Goal: Transaction & Acquisition: Book appointment/travel/reservation

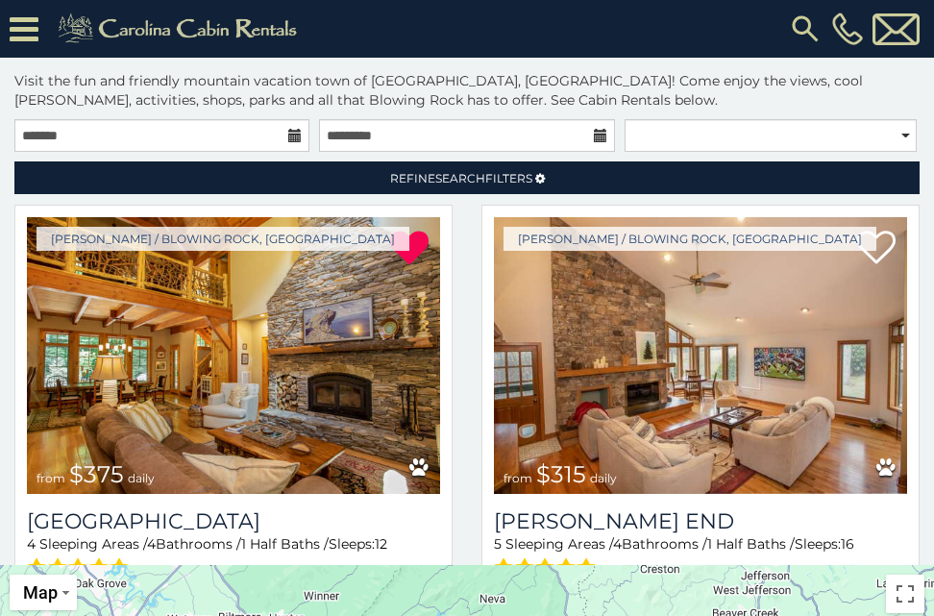
scroll to position [18, 0]
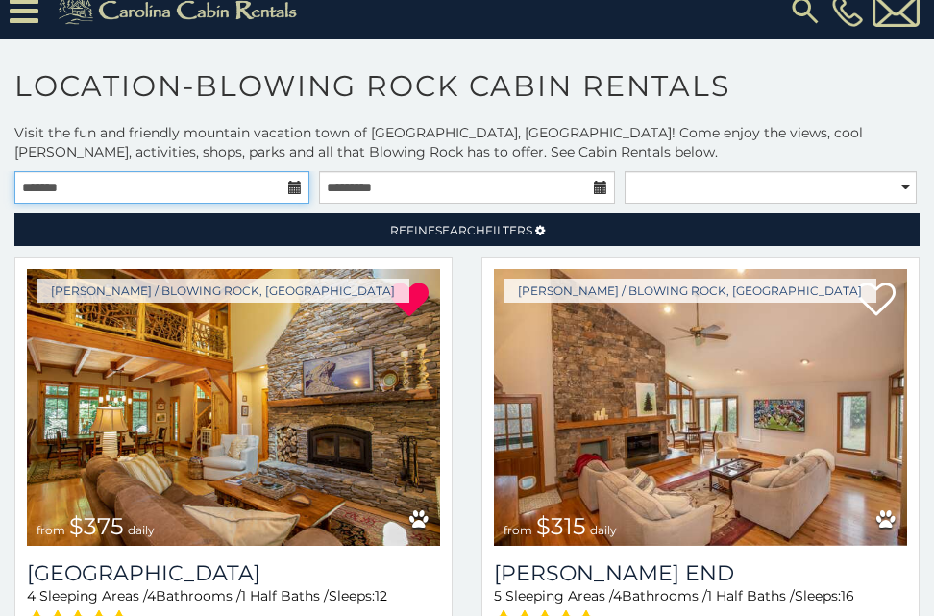
click at [80, 188] on input "text" at bounding box center [161, 187] width 295 height 33
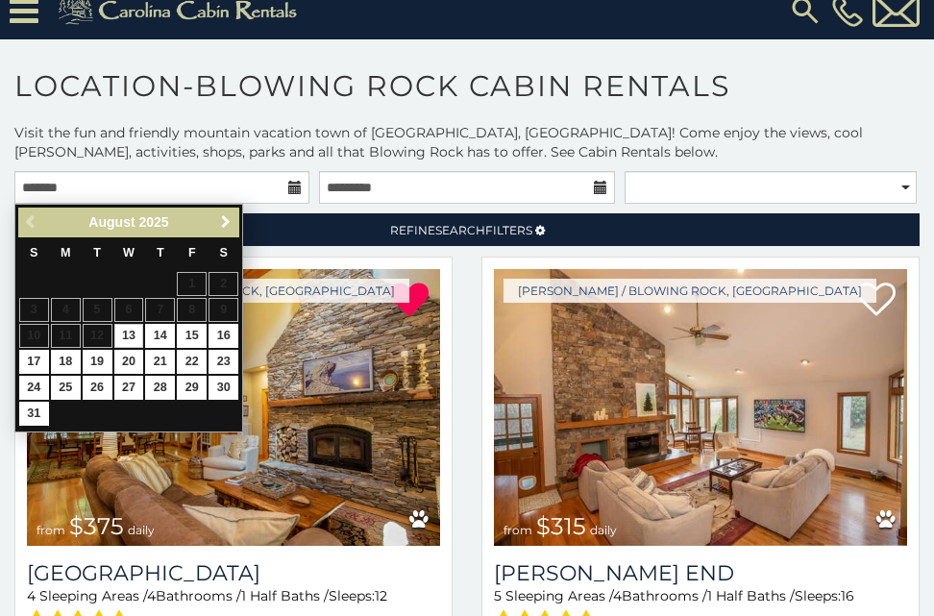
click at [219, 223] on span "Next" at bounding box center [225, 221] width 15 height 15
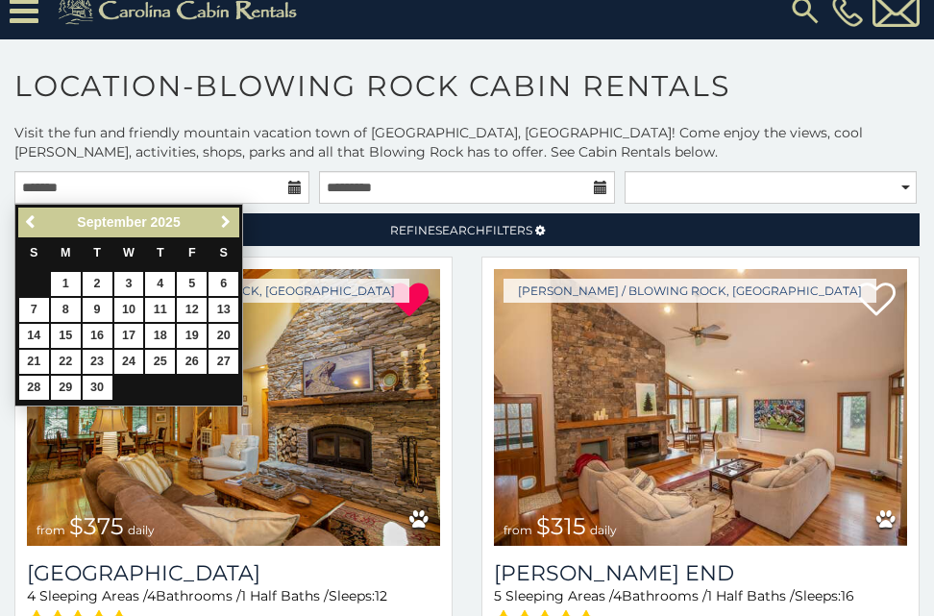
click at [219, 223] on span "Next" at bounding box center [225, 221] width 15 height 15
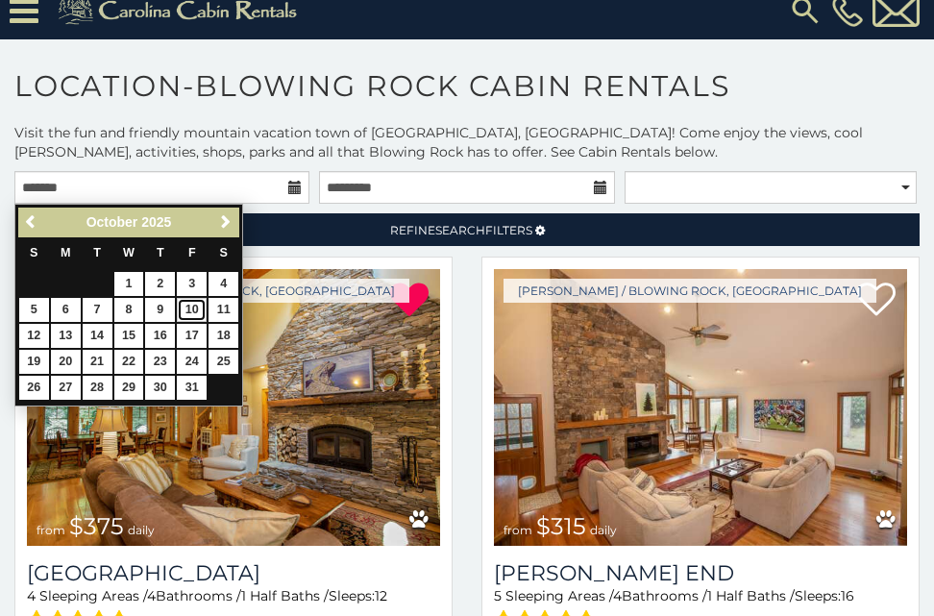
click at [192, 306] on link "10" at bounding box center [192, 310] width 30 height 24
type input "**********"
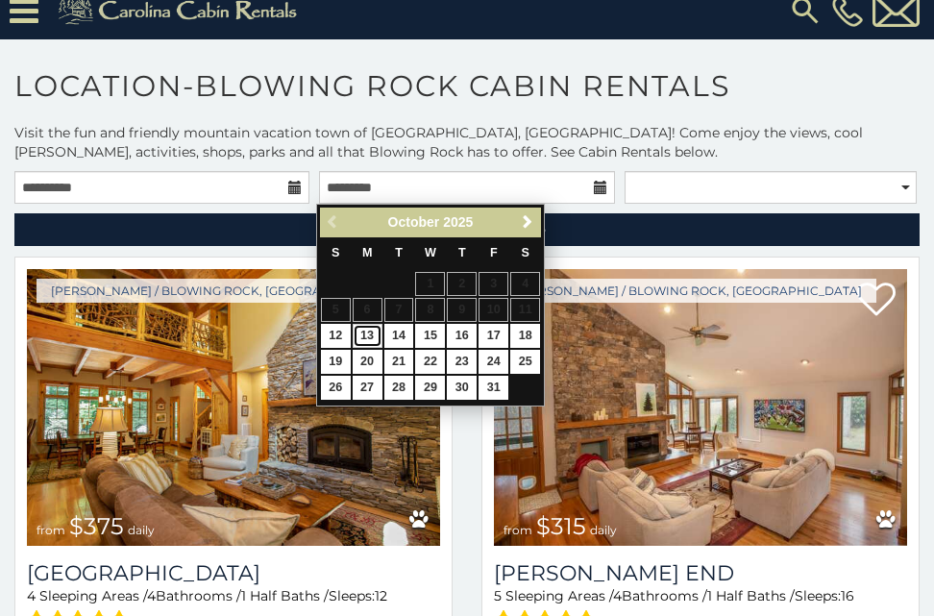
click at [372, 338] on link "13" at bounding box center [368, 336] width 30 height 24
type input "**********"
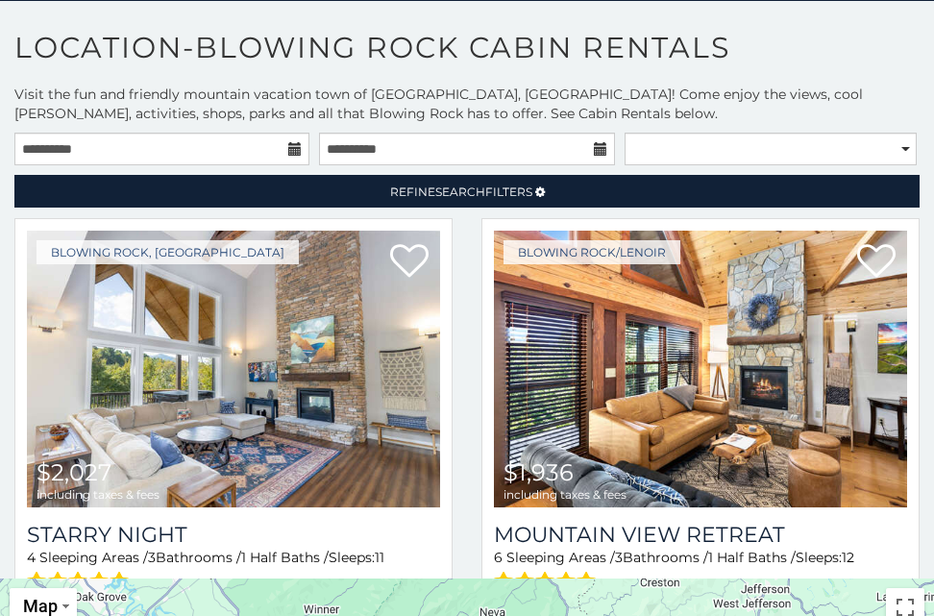
scroll to position [186, 0]
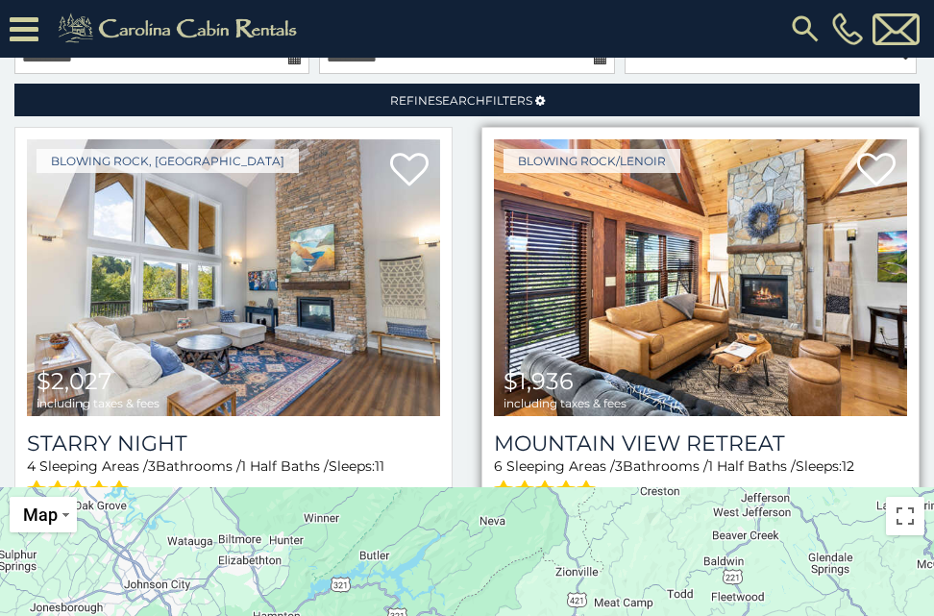
click at [751, 270] on img at bounding box center [700, 277] width 413 height 277
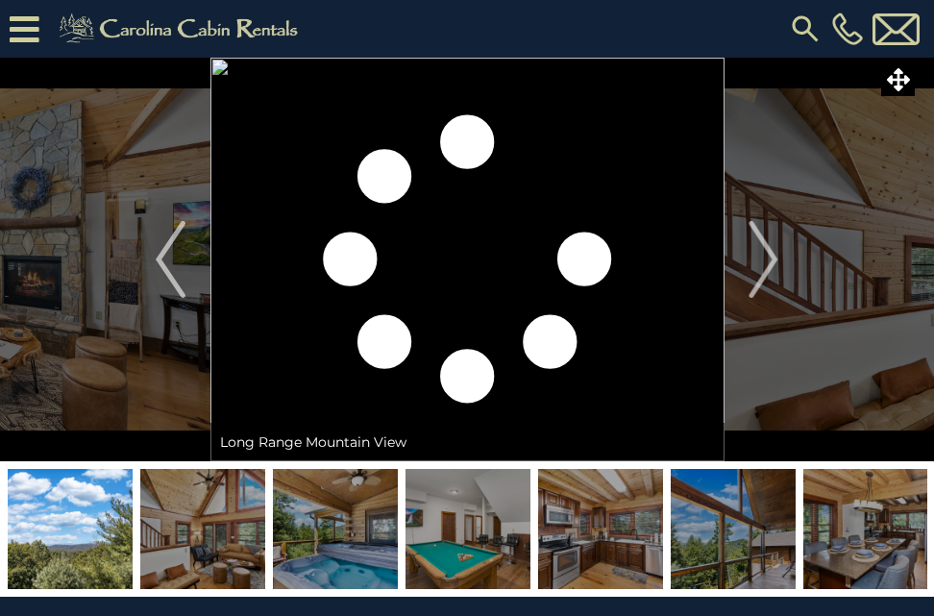
click at [74, 528] on img at bounding box center [70, 529] width 125 height 120
click at [191, 523] on img at bounding box center [202, 529] width 125 height 120
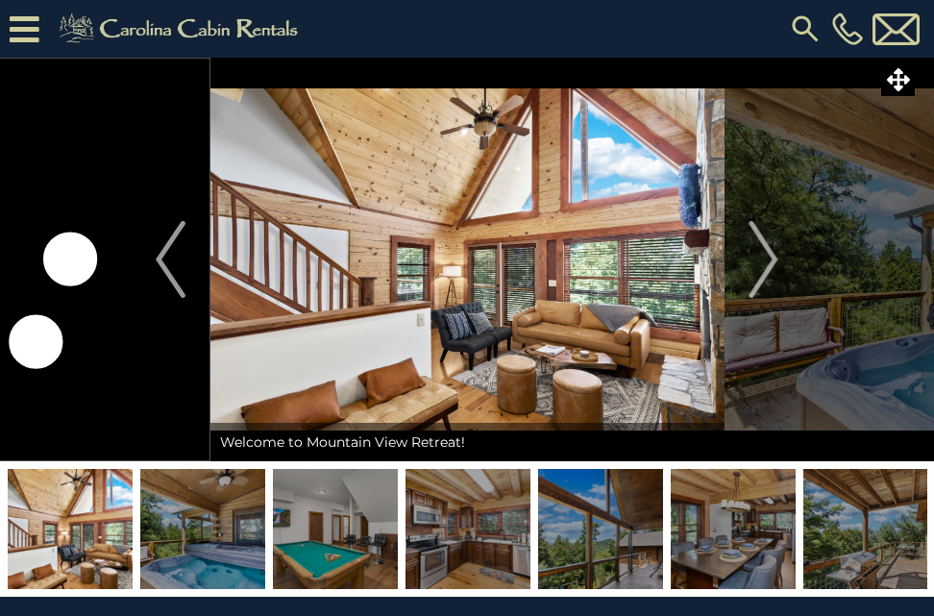
click at [209, 513] on img at bounding box center [202, 529] width 125 height 120
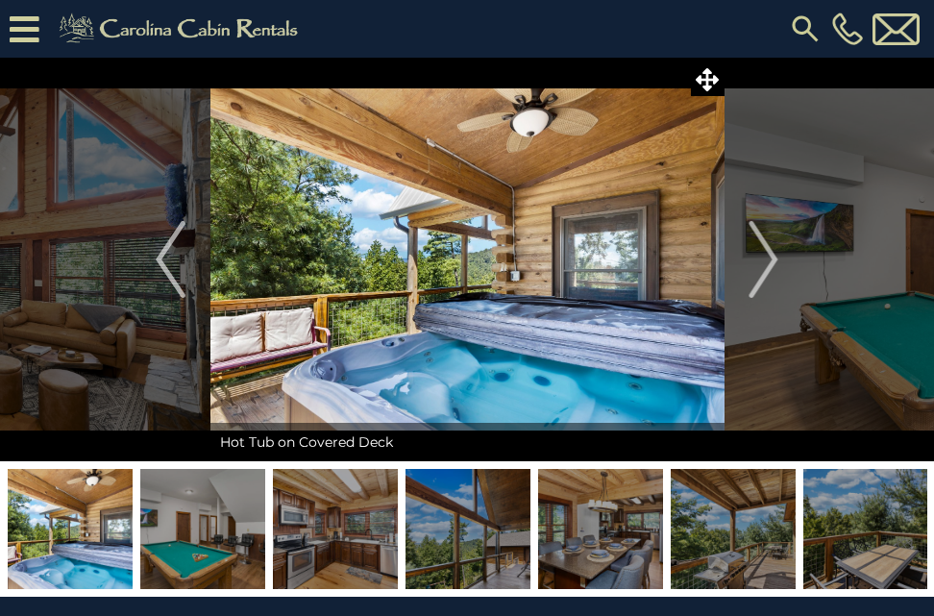
click at [230, 514] on img at bounding box center [202, 529] width 125 height 120
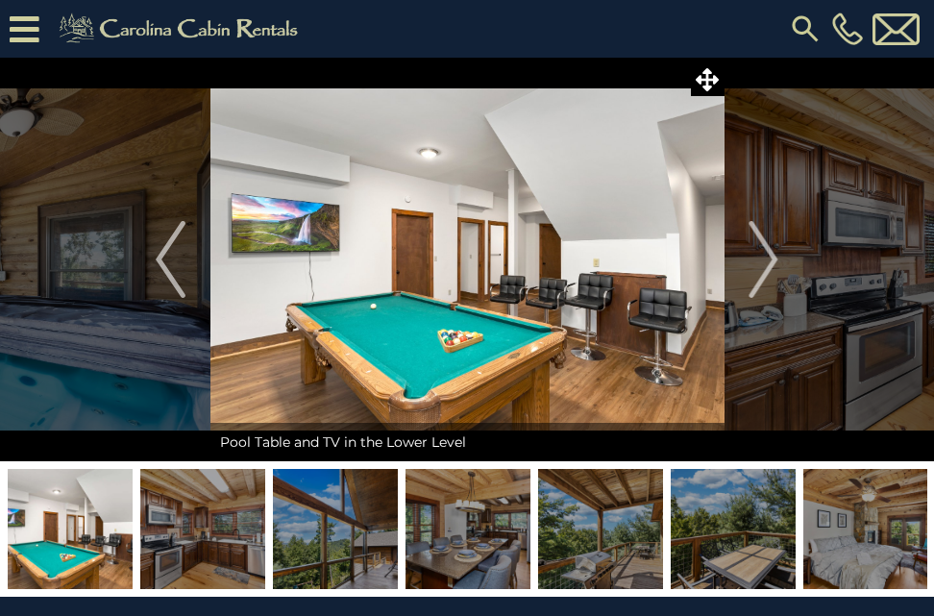
click at [234, 514] on img at bounding box center [202, 529] width 125 height 120
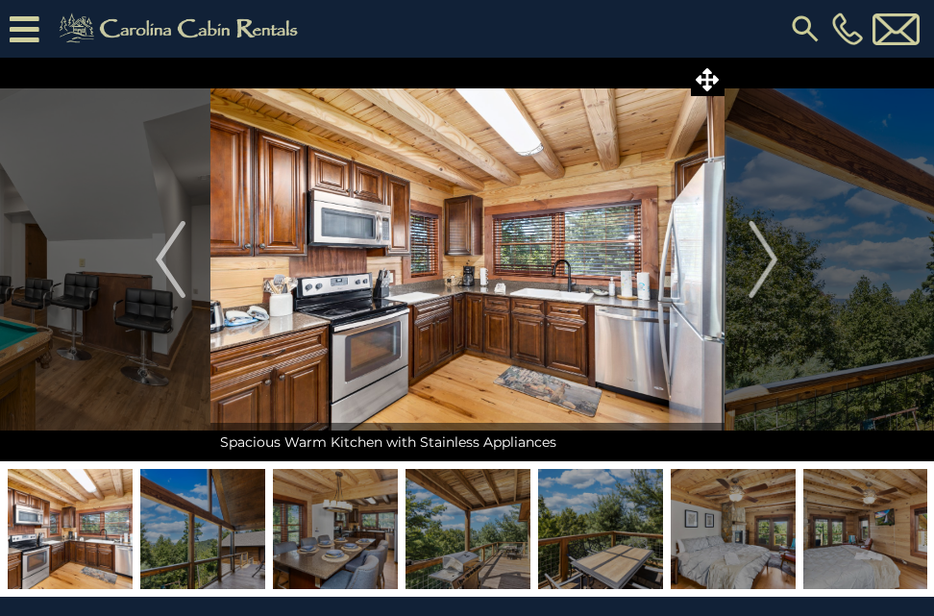
click at [234, 514] on img at bounding box center [202, 529] width 125 height 120
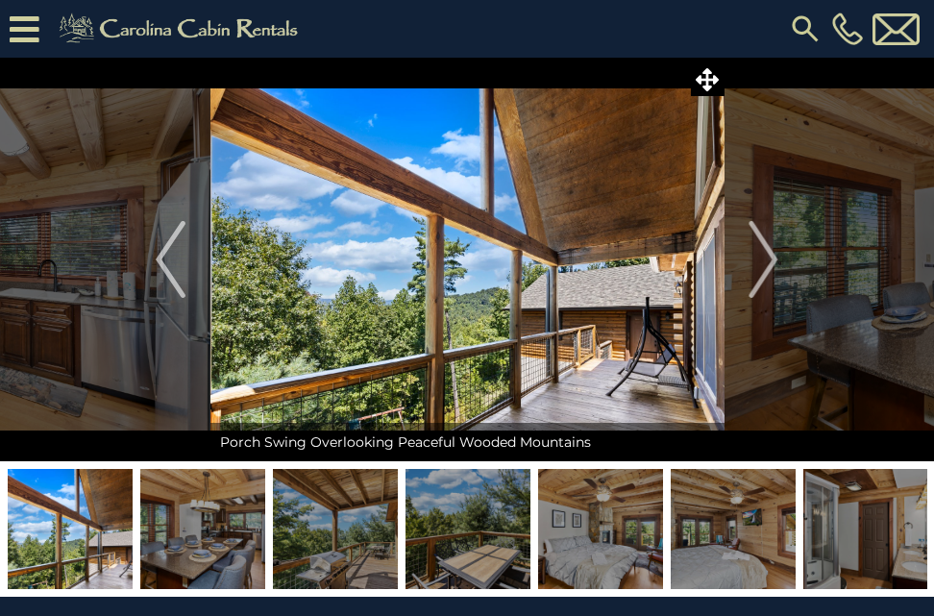
click at [234, 514] on img at bounding box center [202, 529] width 125 height 120
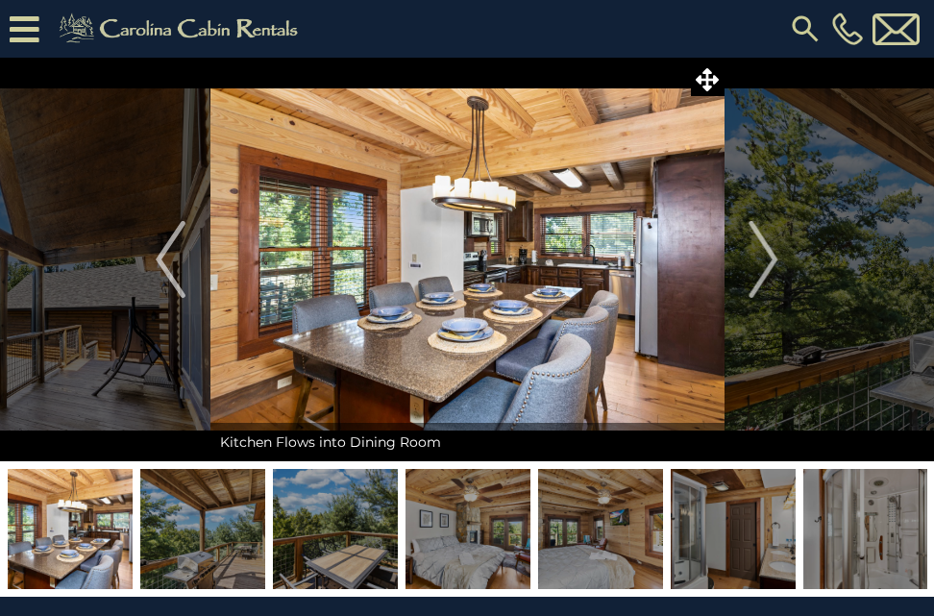
click at [234, 514] on img at bounding box center [202, 529] width 125 height 120
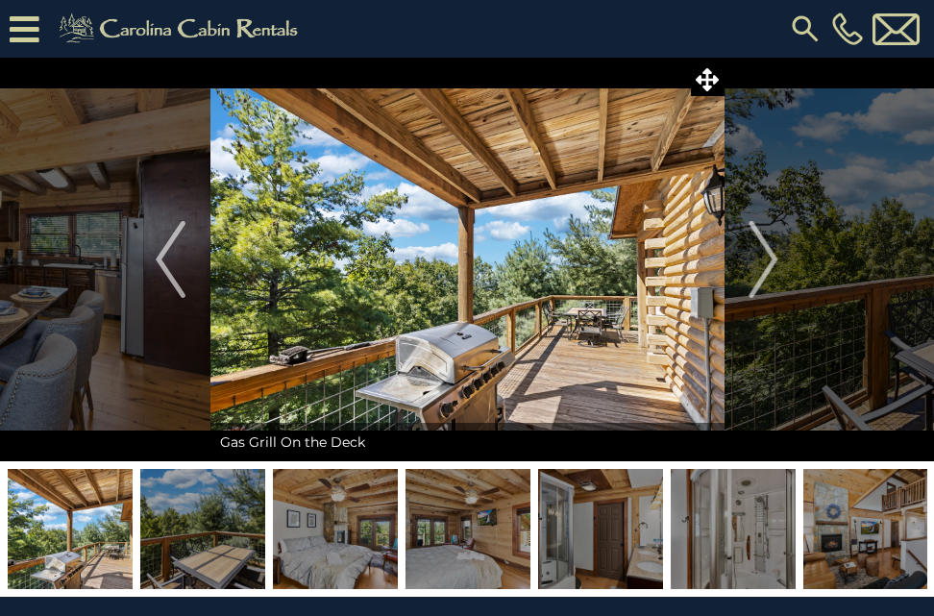
click at [234, 514] on img at bounding box center [202, 529] width 125 height 120
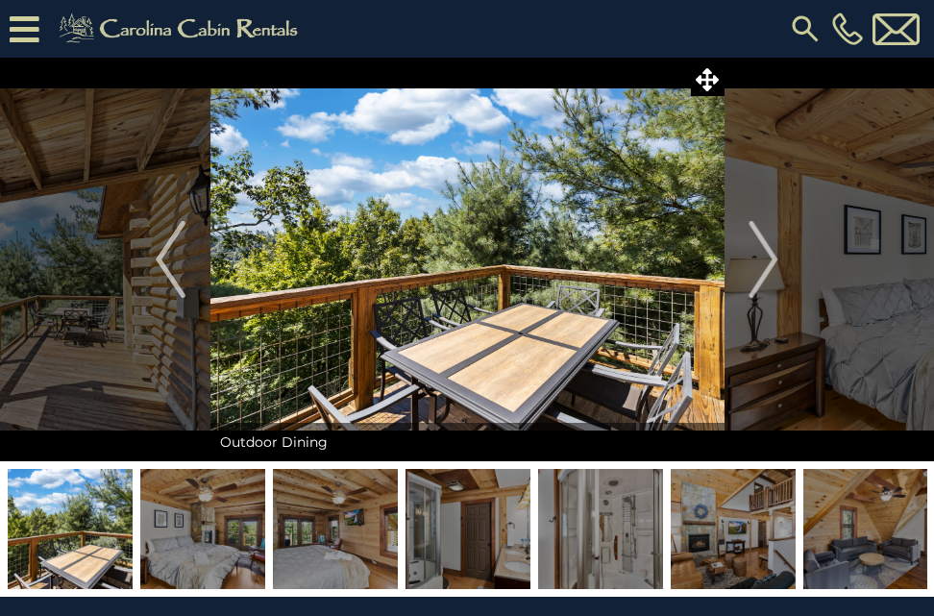
click at [234, 514] on img at bounding box center [202, 529] width 125 height 120
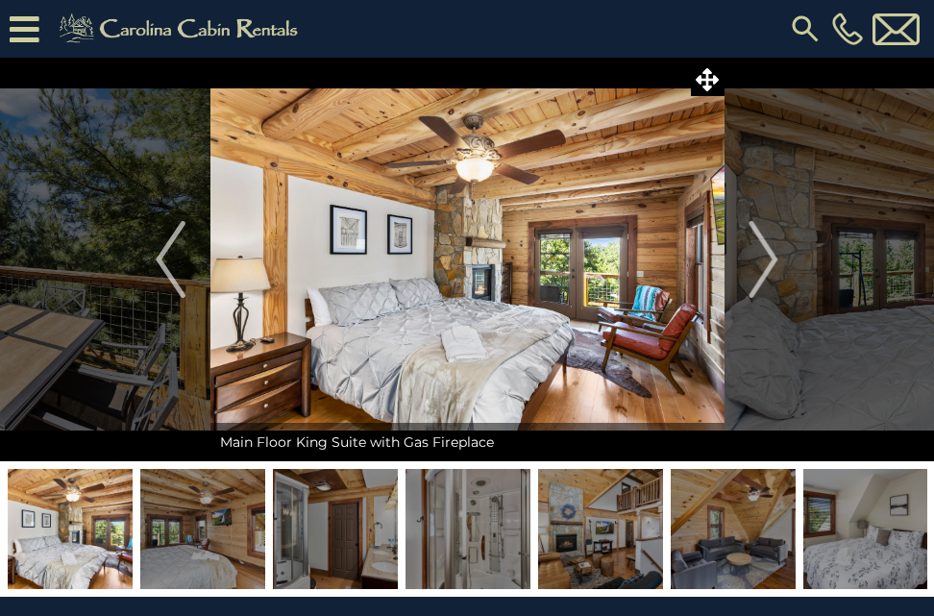
click at [234, 514] on img at bounding box center [202, 529] width 125 height 120
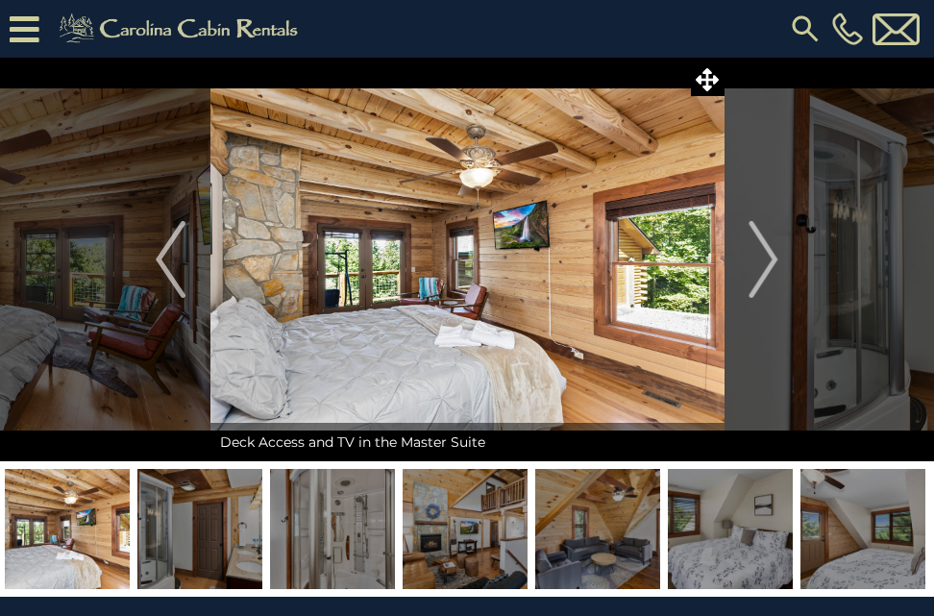
drag, startPoint x: 234, startPoint y: 514, endPoint x: 379, endPoint y: 462, distance: 154.1
click at [379, 462] on div at bounding box center [467, 528] width 934 height 135
click at [205, 535] on img at bounding box center [199, 529] width 125 height 120
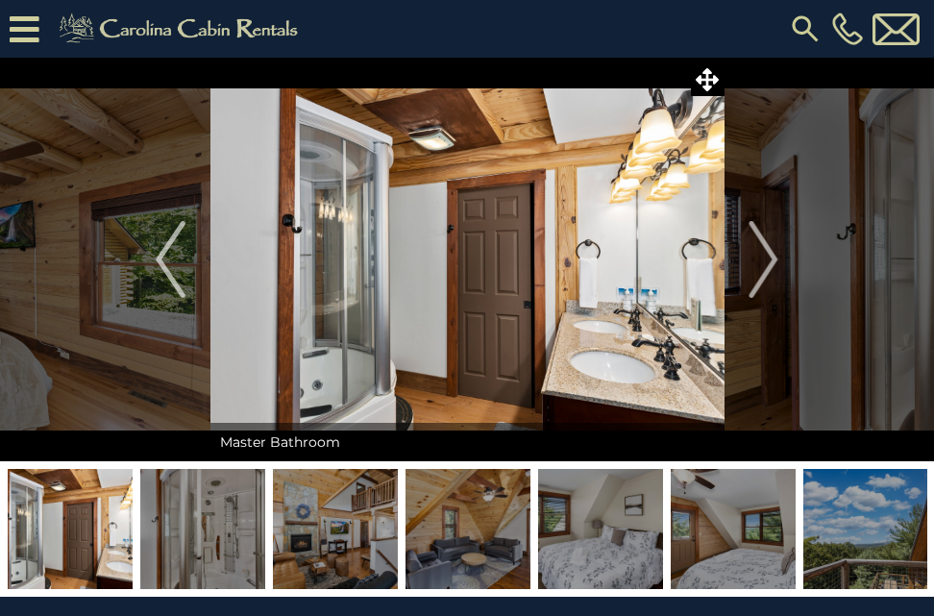
click at [205, 535] on img at bounding box center [202, 529] width 125 height 120
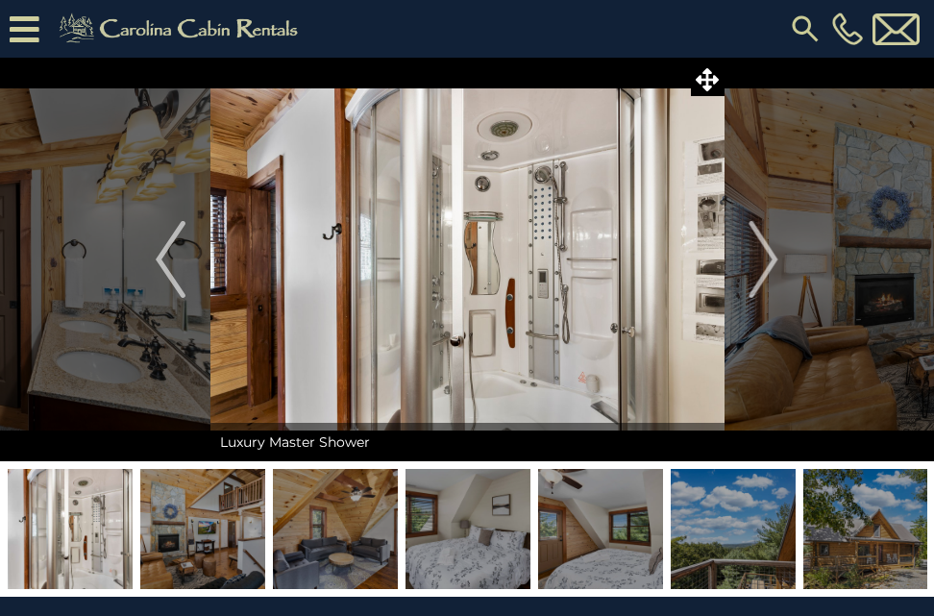
click at [205, 535] on img at bounding box center [202, 529] width 125 height 120
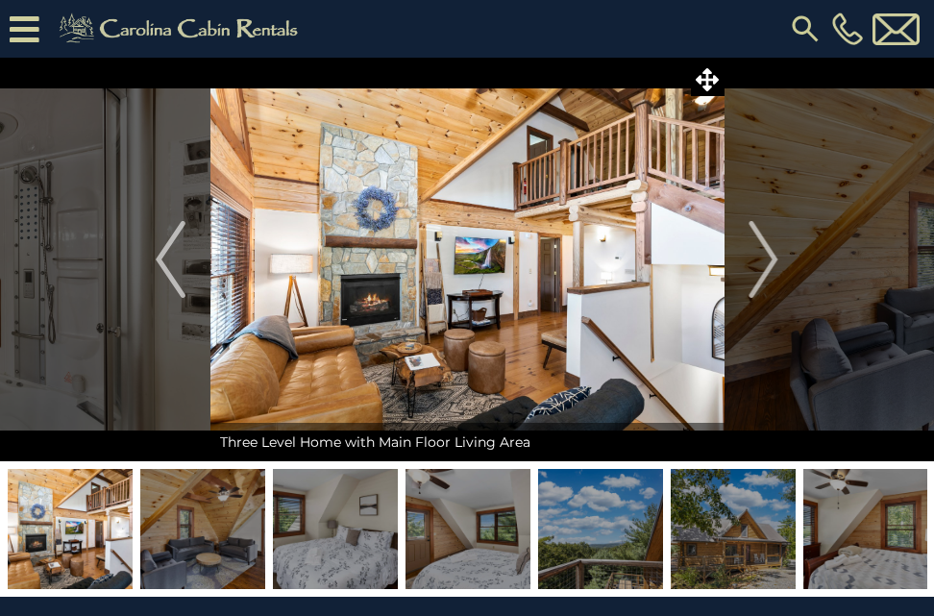
click at [218, 535] on img at bounding box center [202, 529] width 125 height 120
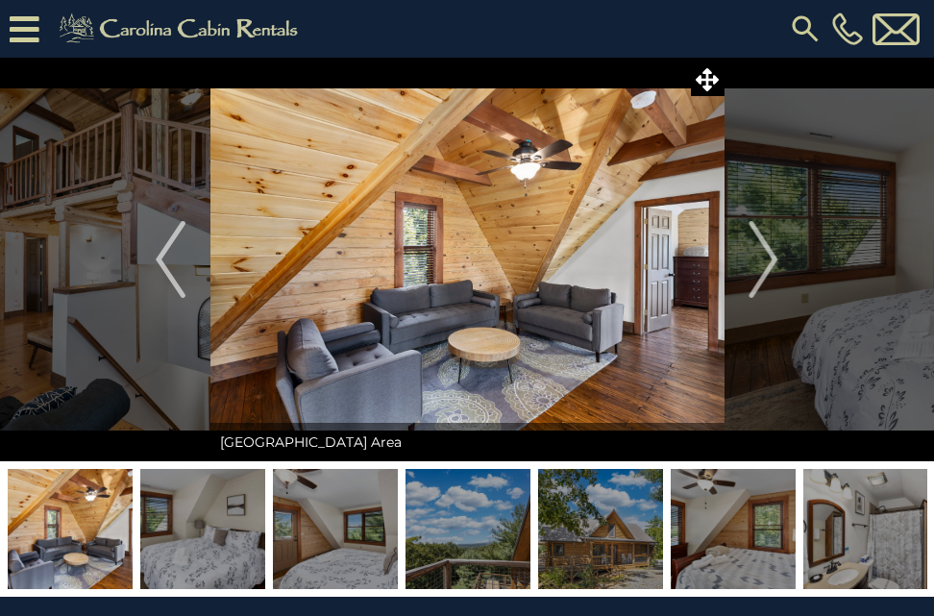
click at [218, 535] on img at bounding box center [202, 529] width 125 height 120
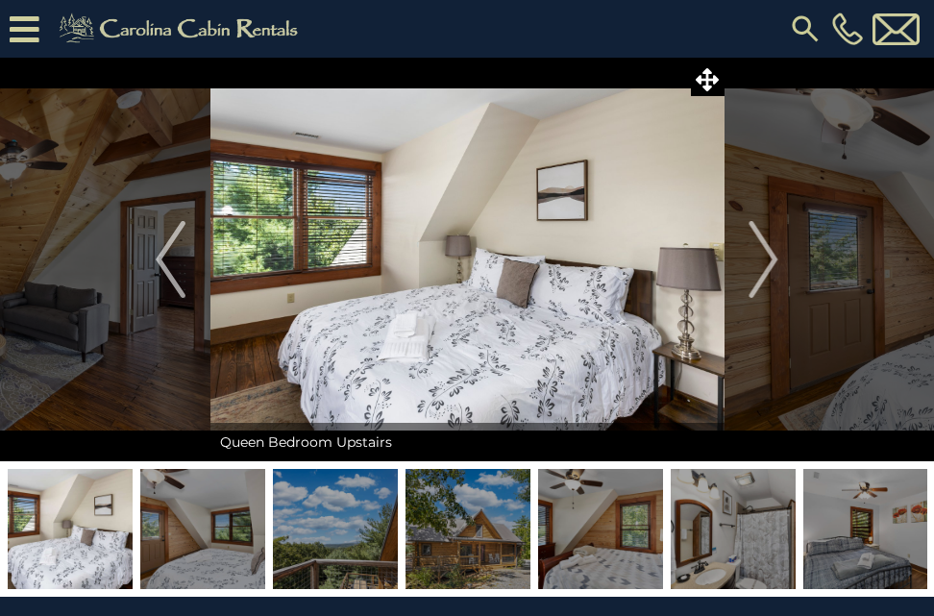
click at [218, 535] on img at bounding box center [202, 529] width 125 height 120
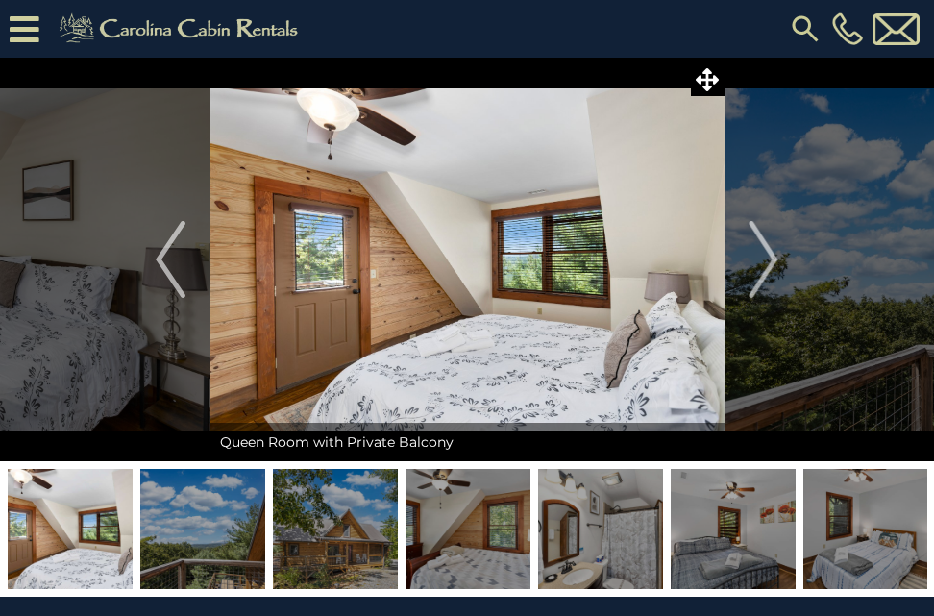
click at [218, 535] on img at bounding box center [202, 529] width 125 height 120
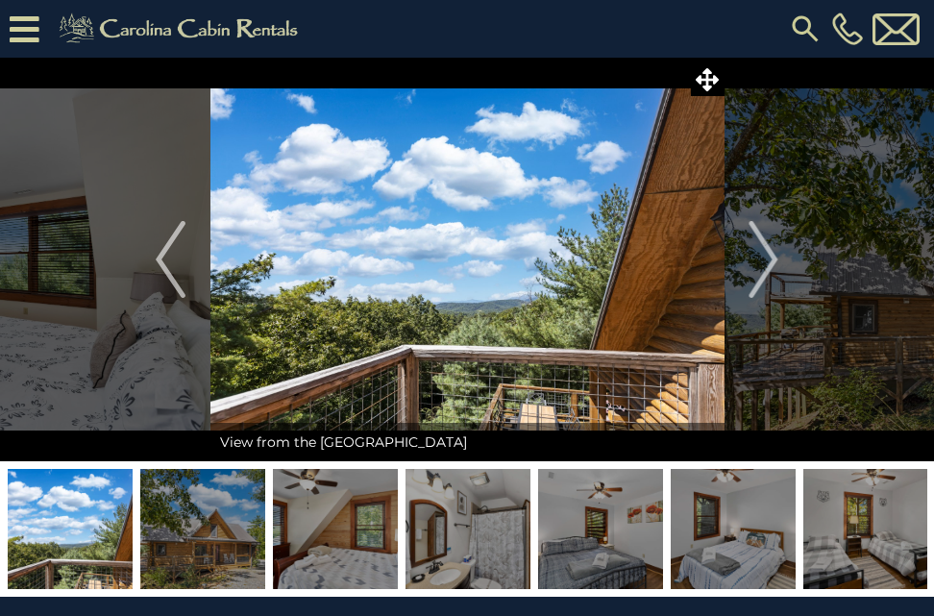
click at [218, 535] on img at bounding box center [202, 529] width 125 height 120
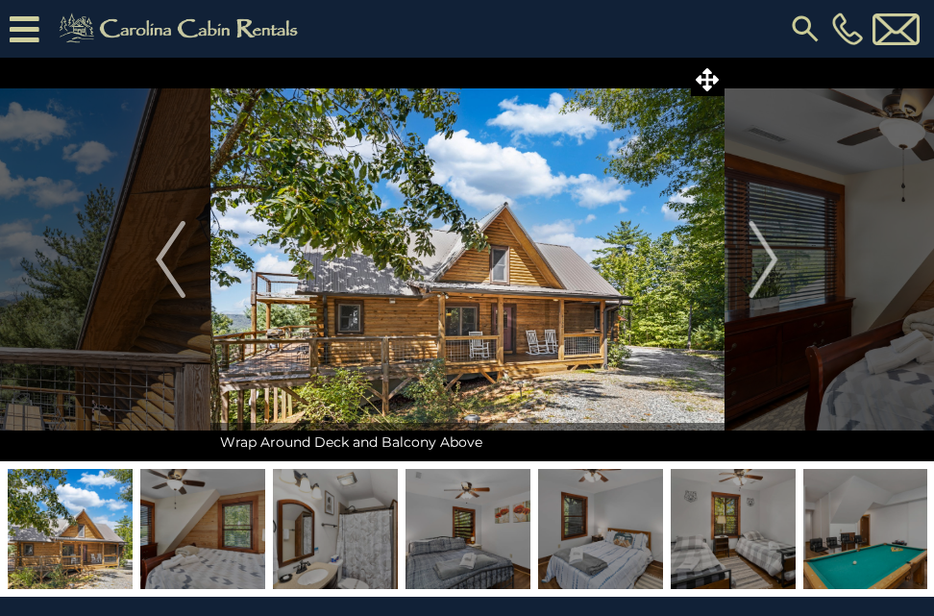
click at [218, 535] on img at bounding box center [202, 529] width 125 height 120
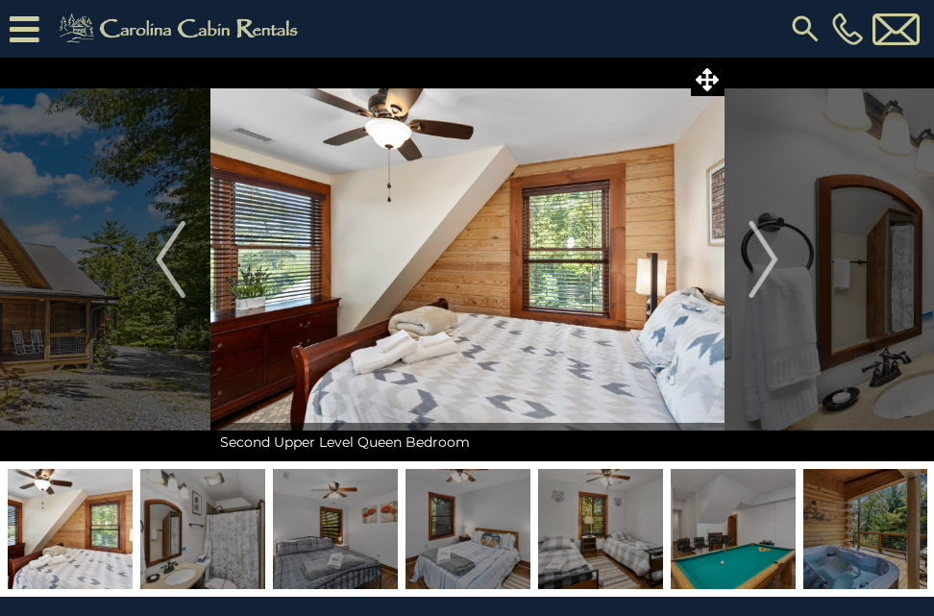
click at [218, 535] on img at bounding box center [202, 529] width 125 height 120
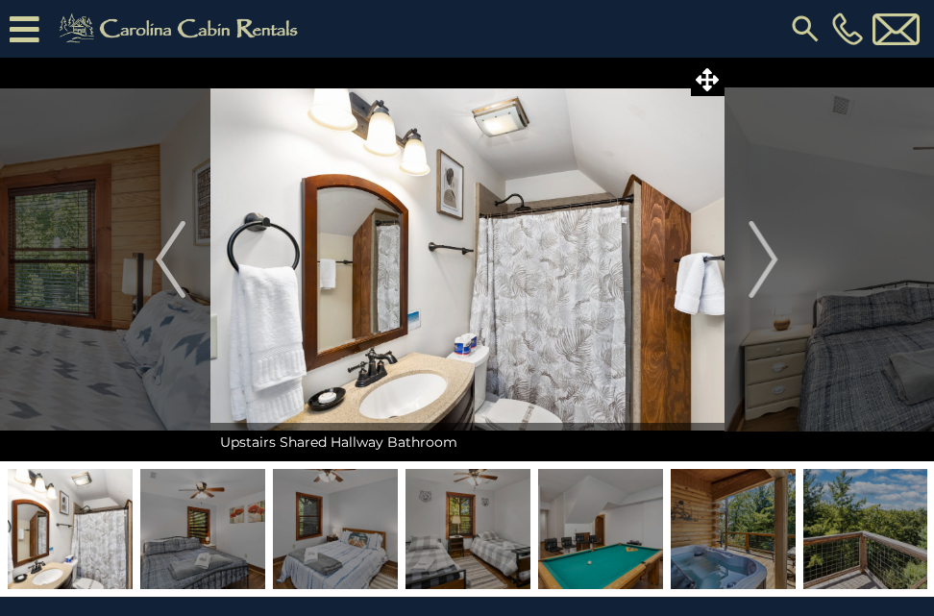
click at [218, 535] on img at bounding box center [202, 529] width 125 height 120
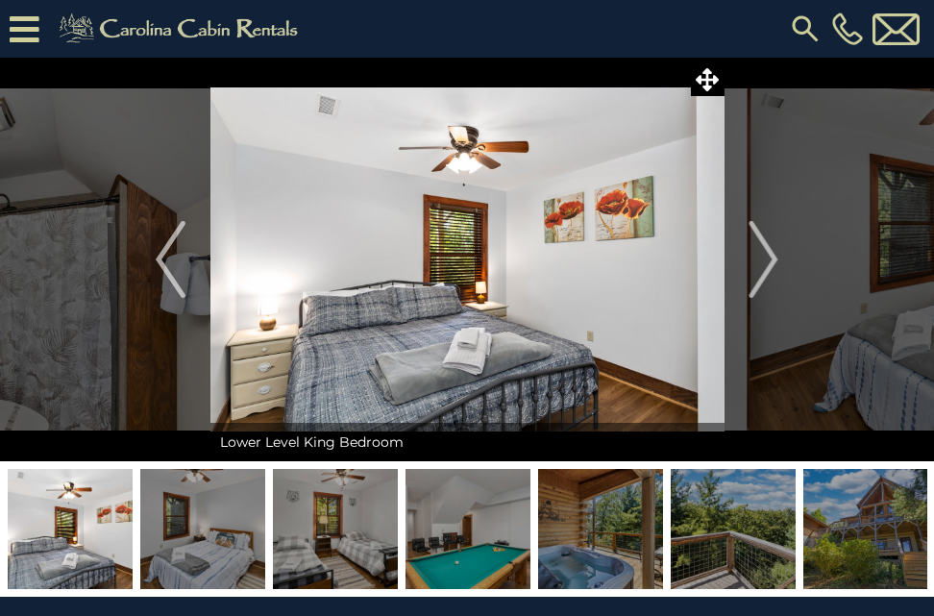
click at [218, 535] on img at bounding box center [202, 529] width 125 height 120
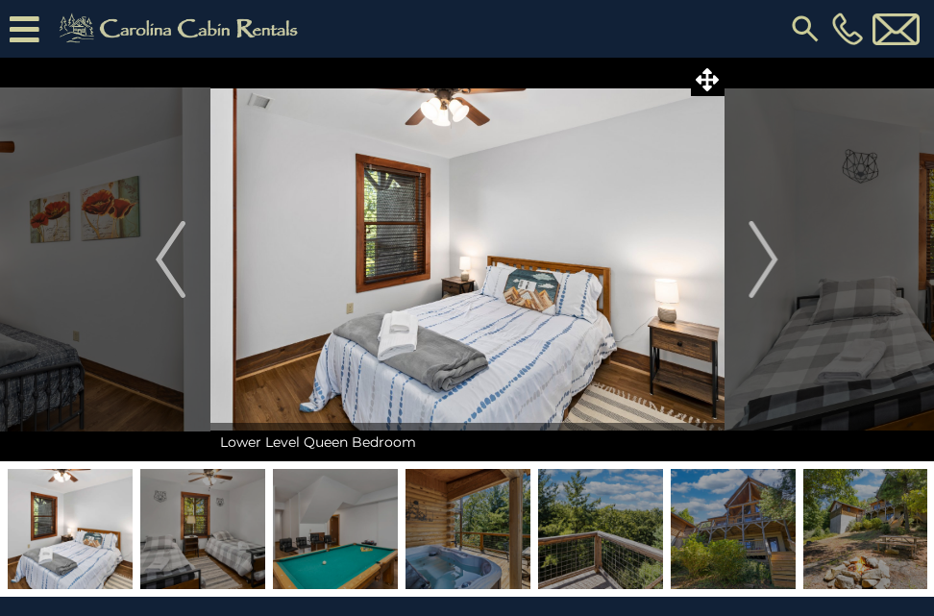
click at [218, 535] on img at bounding box center [202, 529] width 125 height 120
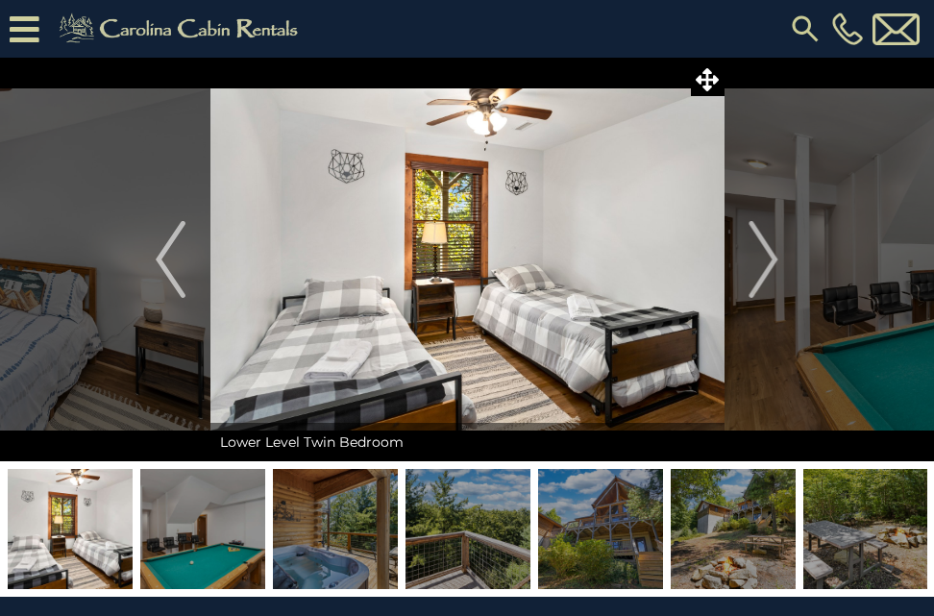
click at [218, 535] on img at bounding box center [202, 529] width 125 height 120
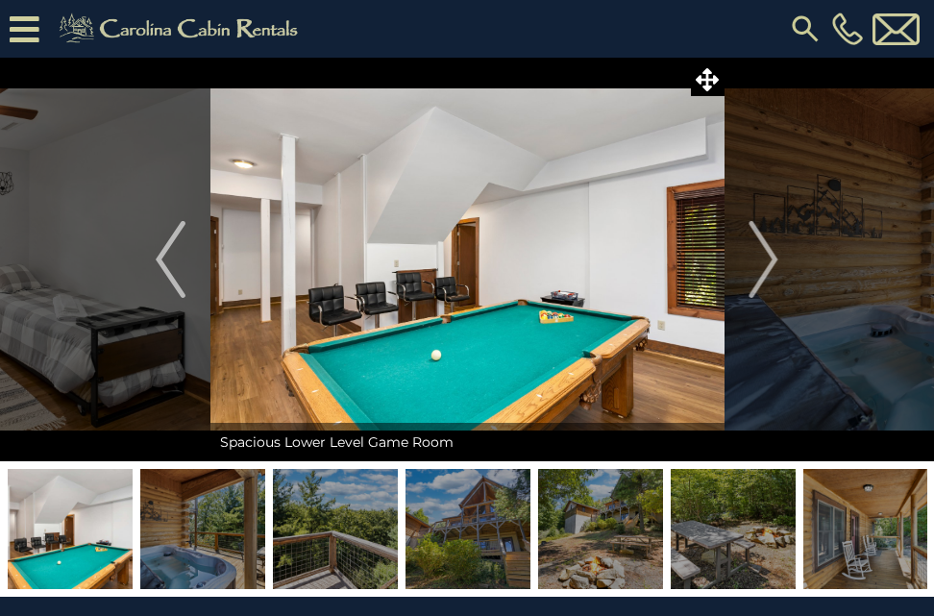
click at [218, 535] on img at bounding box center [202, 529] width 125 height 120
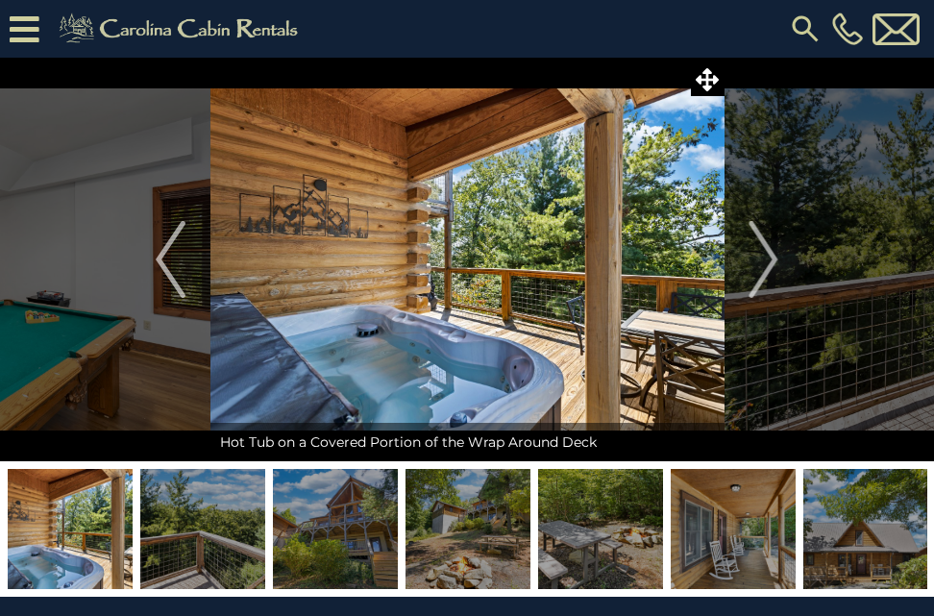
click at [218, 535] on img at bounding box center [202, 529] width 125 height 120
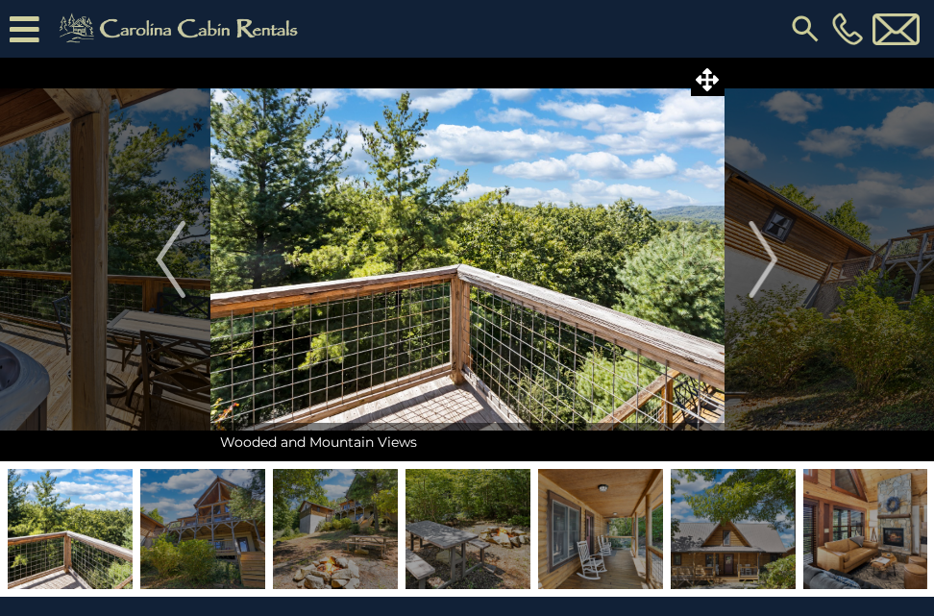
click at [218, 535] on img at bounding box center [202, 529] width 125 height 120
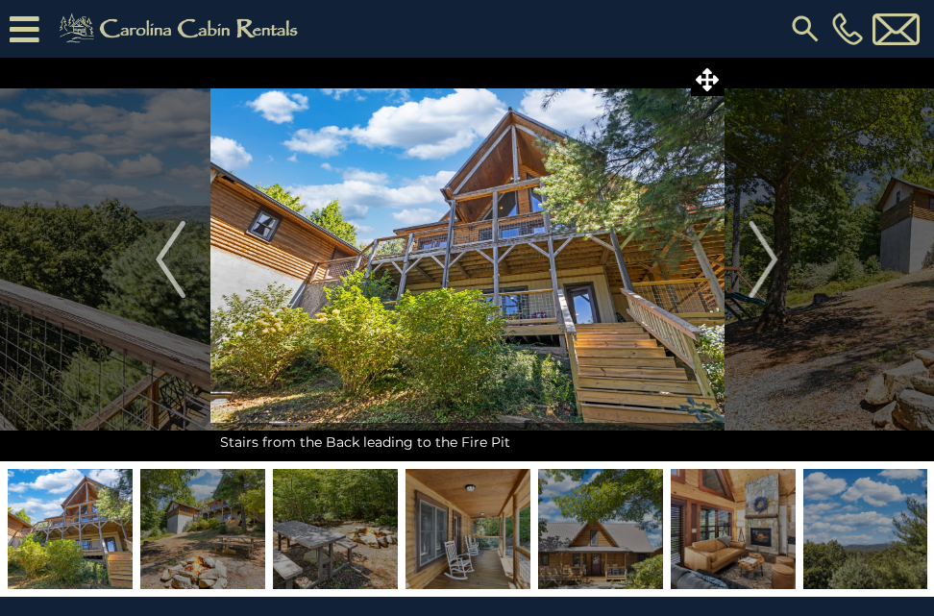
click at [219, 535] on img at bounding box center [202, 529] width 125 height 120
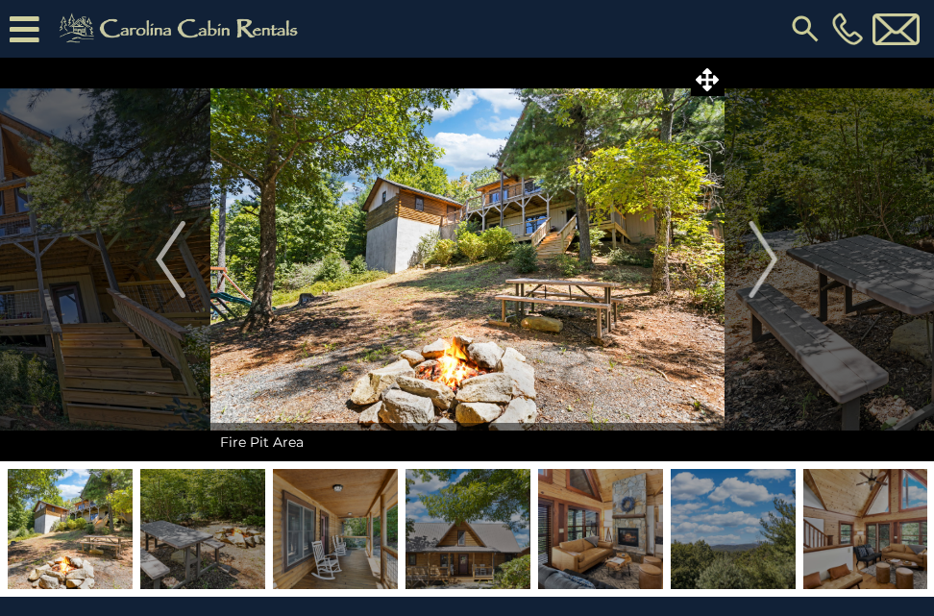
click at [219, 535] on img at bounding box center [202, 529] width 125 height 120
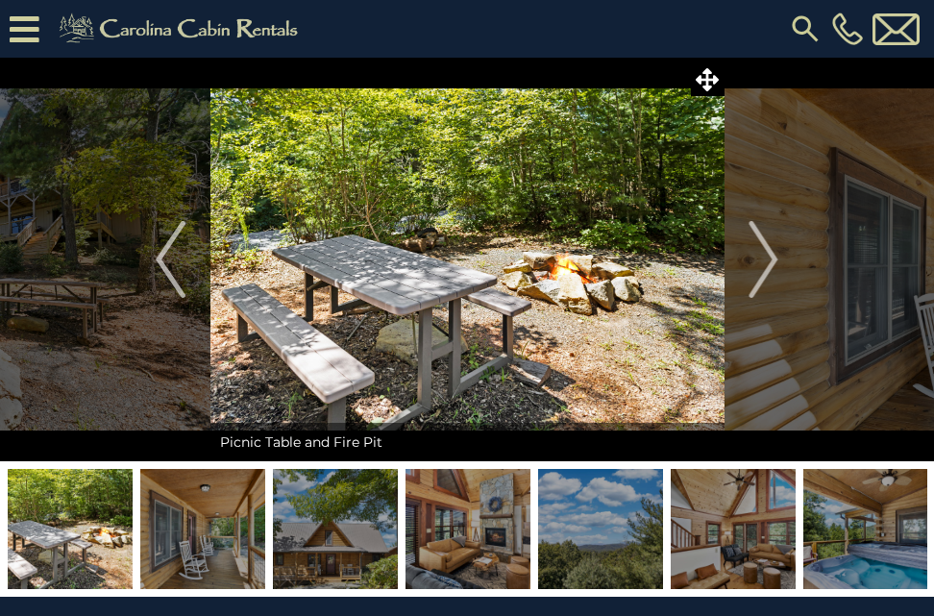
click at [219, 535] on img at bounding box center [202, 529] width 125 height 120
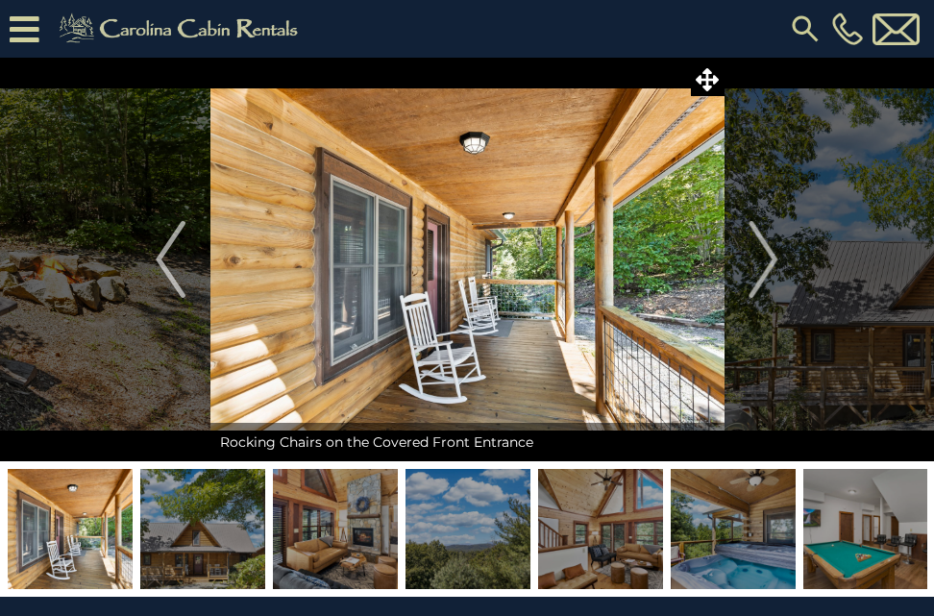
click at [219, 535] on img at bounding box center [202, 529] width 125 height 120
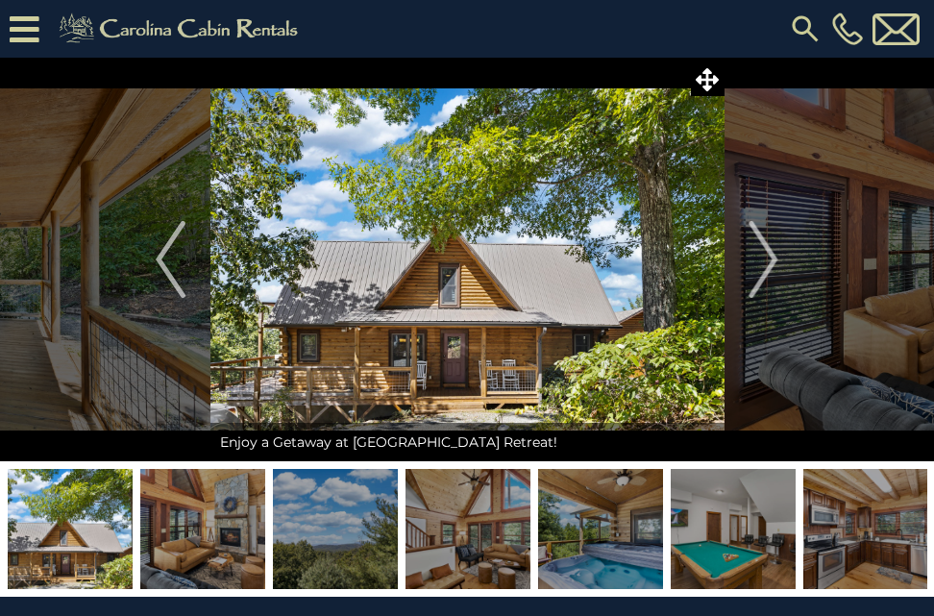
click at [24, 31] on icon at bounding box center [25, 29] width 30 height 34
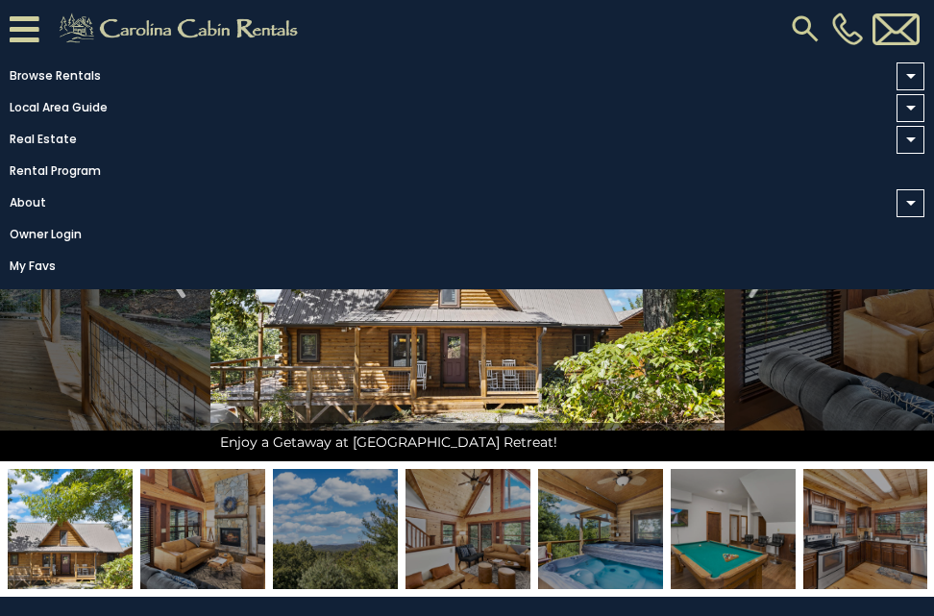
click at [328, 122] on ul "Browse Rentals Local Area Guide Activities & Attractions Area Map Driving Direc…" at bounding box center [467, 169] width 934 height 222
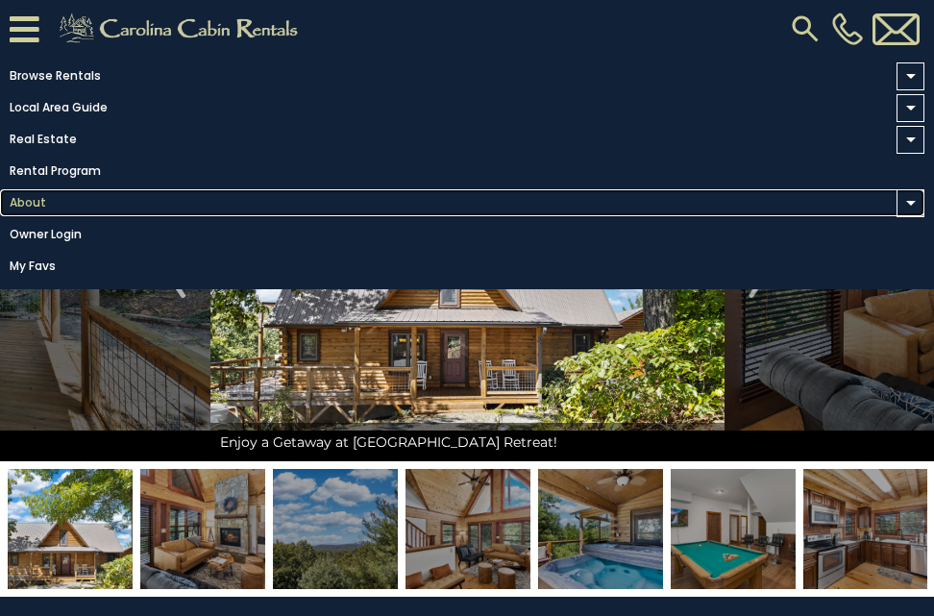
drag, startPoint x: 530, startPoint y: 441, endPoint x: 432, endPoint y: 209, distance: 251.4
click at [432, 209] on link "About" at bounding box center [462, 202] width 924 height 27
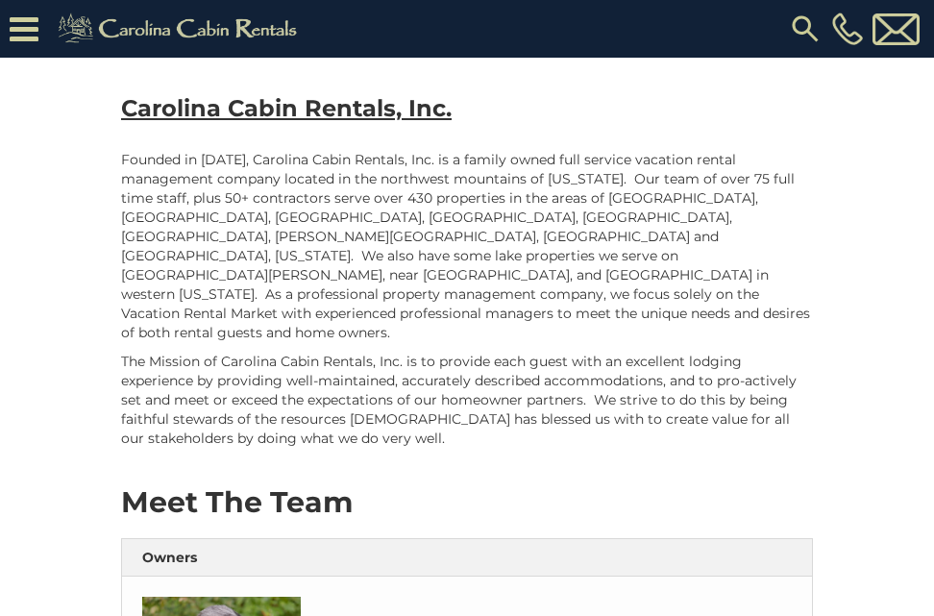
scroll to position [376, 0]
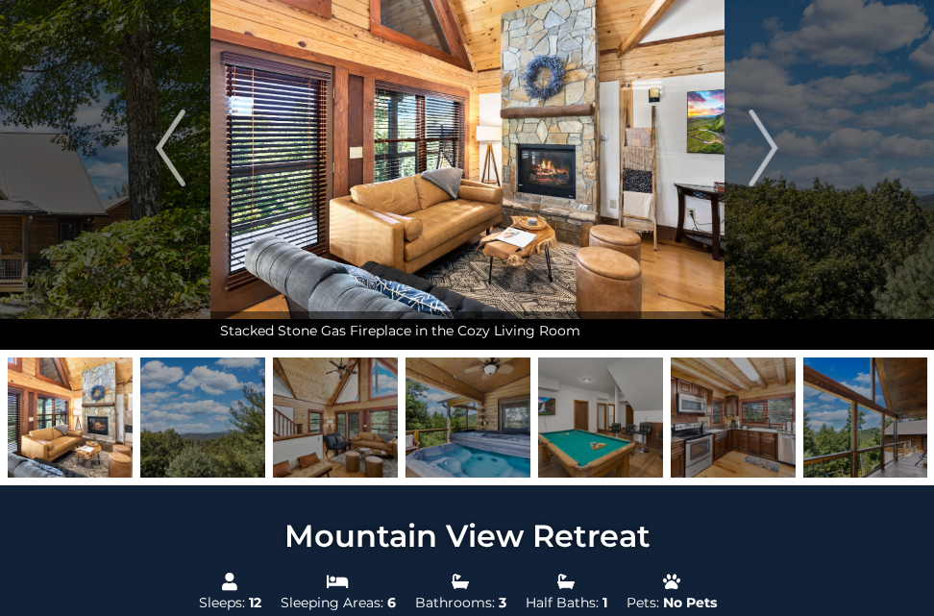
scroll to position [21, 0]
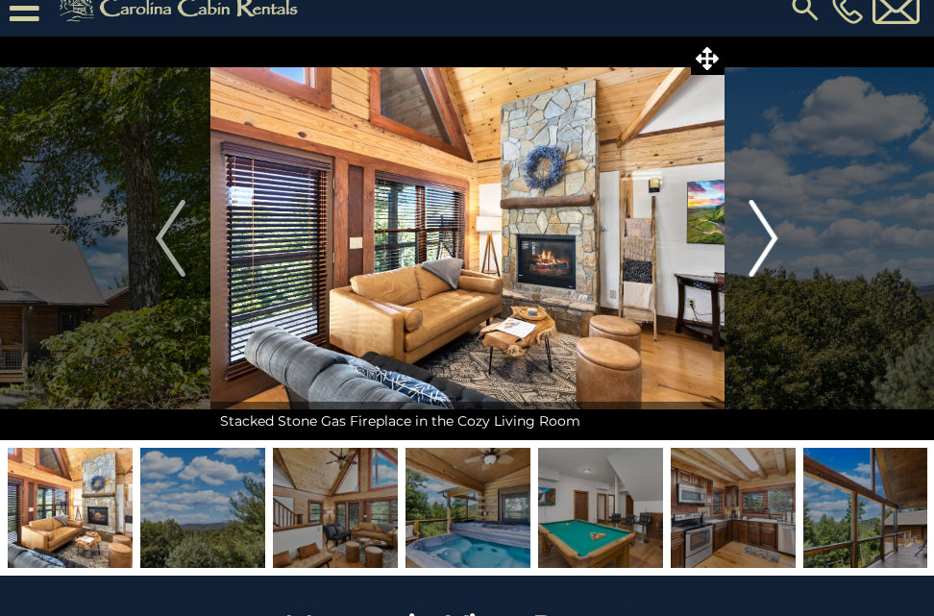
click at [764, 236] on img "Next" at bounding box center [762, 238] width 29 height 77
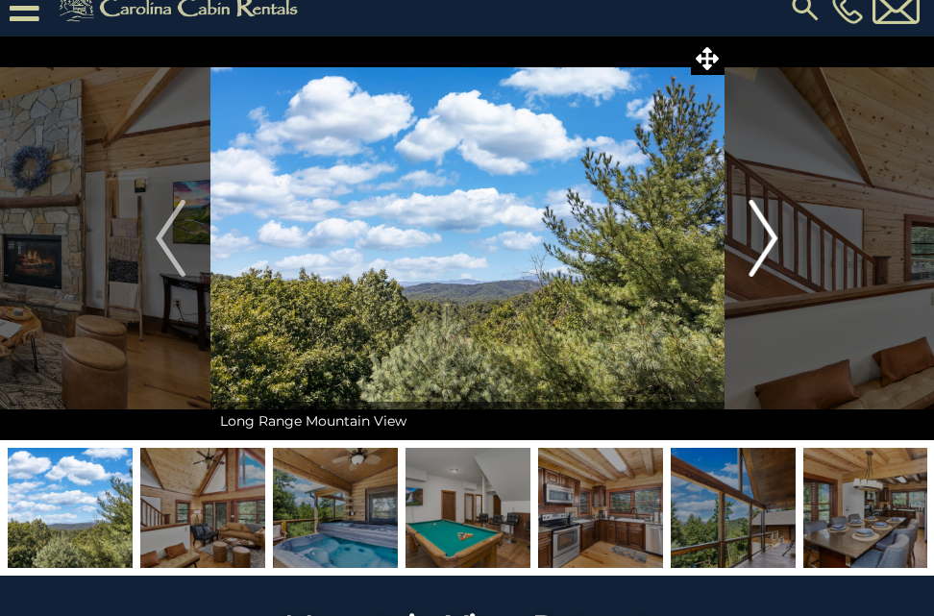
click at [769, 232] on img "Next" at bounding box center [762, 238] width 29 height 77
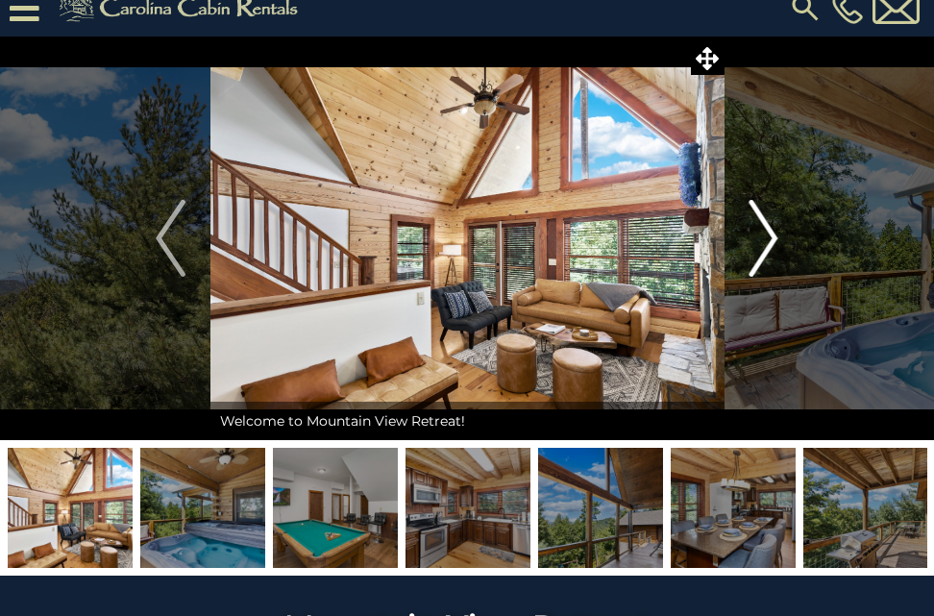
click at [769, 232] on img "Next" at bounding box center [762, 238] width 29 height 77
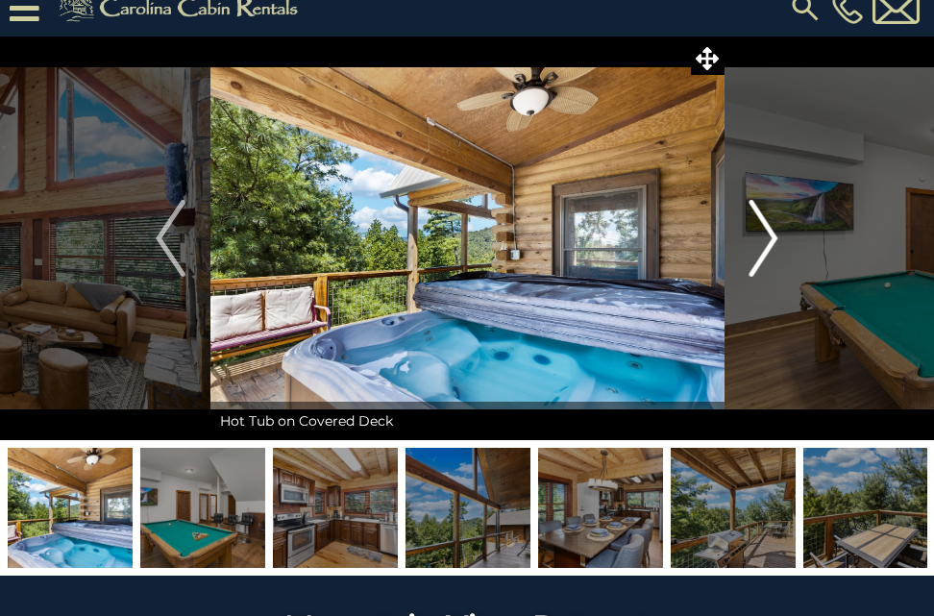
click at [769, 232] on img "Next" at bounding box center [762, 238] width 29 height 77
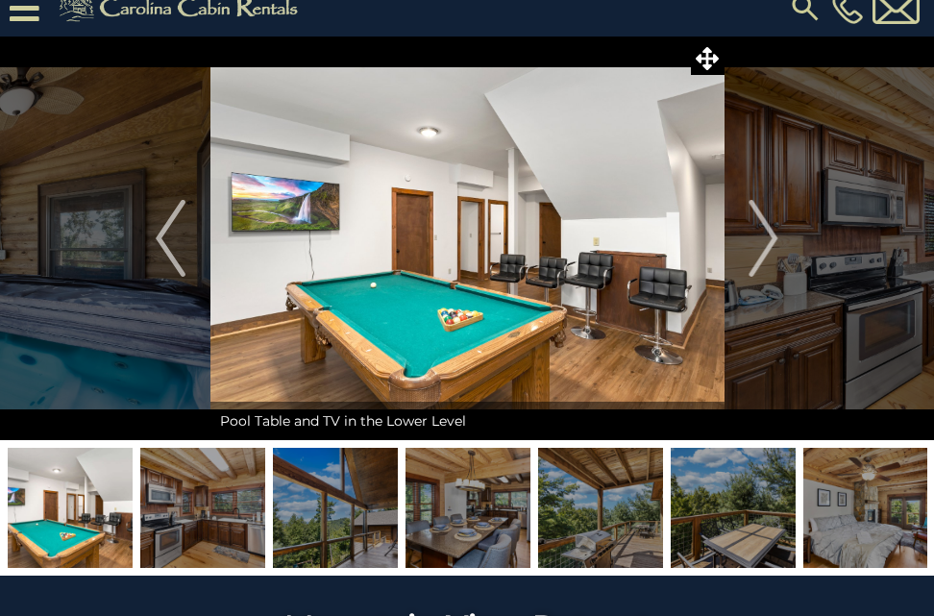
click at [451, 511] on img at bounding box center [467, 508] width 125 height 120
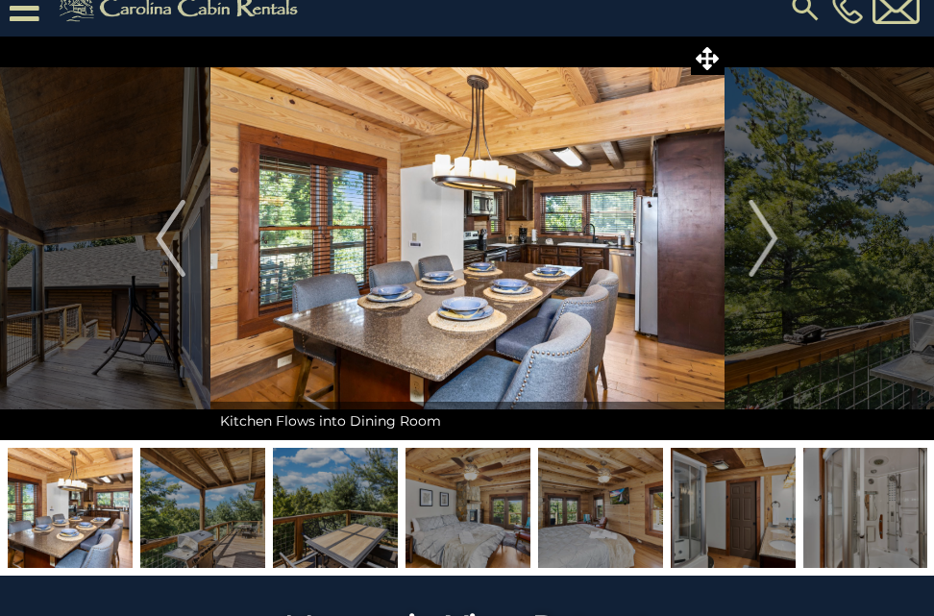
click at [245, 538] on img at bounding box center [202, 508] width 125 height 120
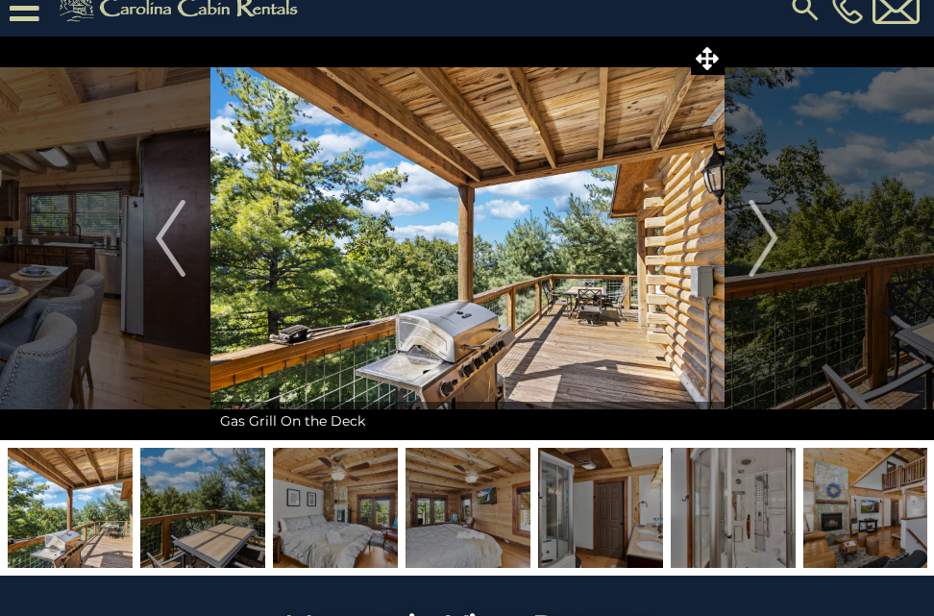
click at [328, 542] on img at bounding box center [335, 508] width 125 height 120
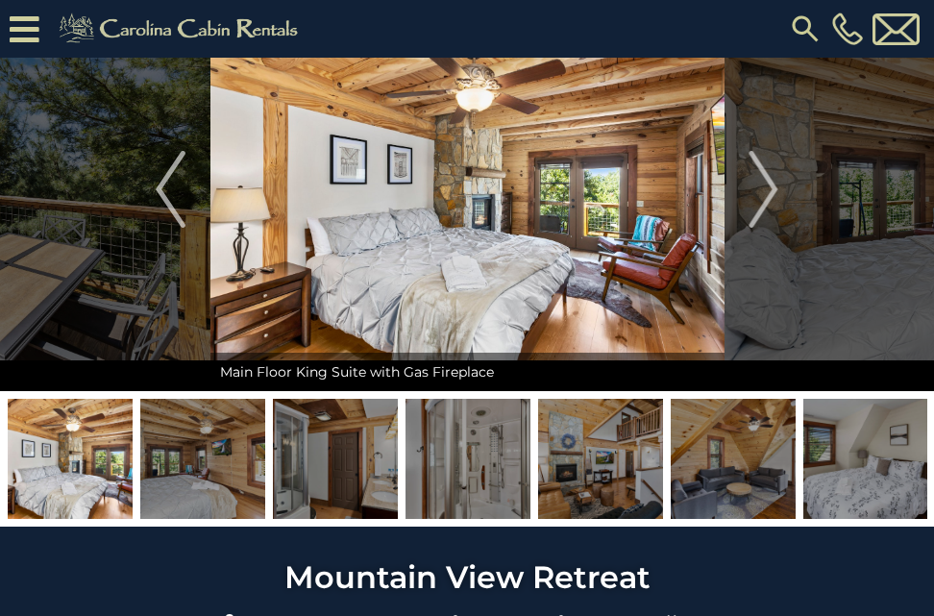
scroll to position [217, 0]
